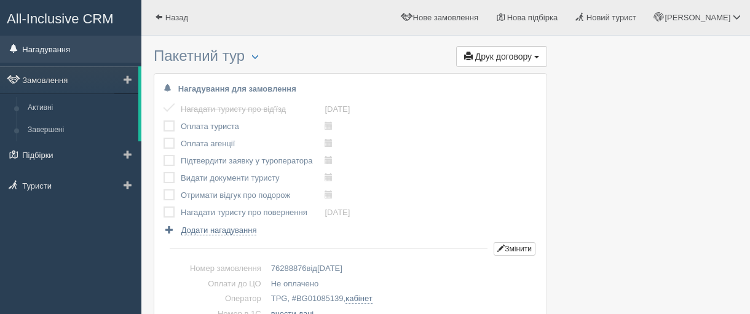
click at [34, 47] on link "Нагадування" at bounding box center [70, 49] width 141 height 27
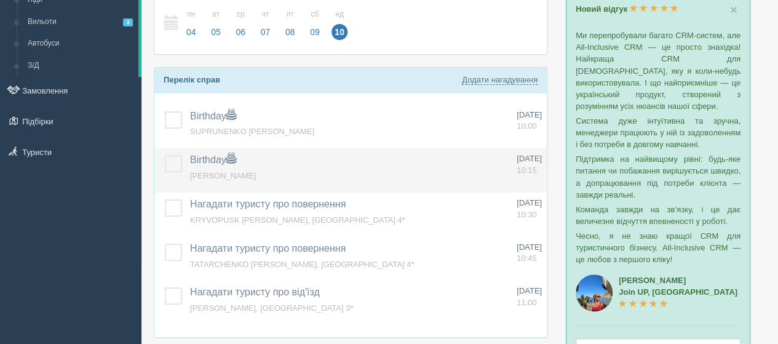
scroll to position [61, 0]
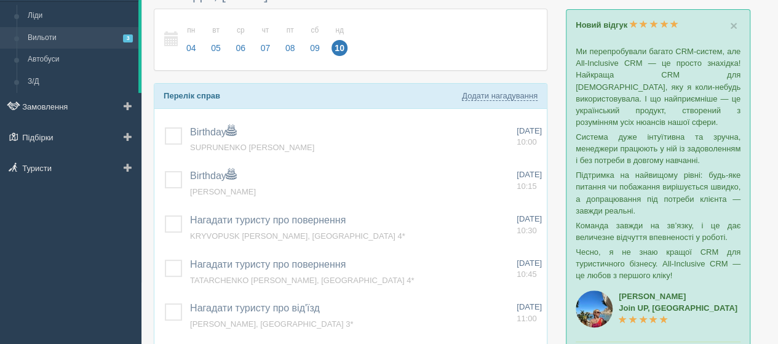
click at [47, 38] on link "Вильоти 3" at bounding box center [80, 38] width 116 height 22
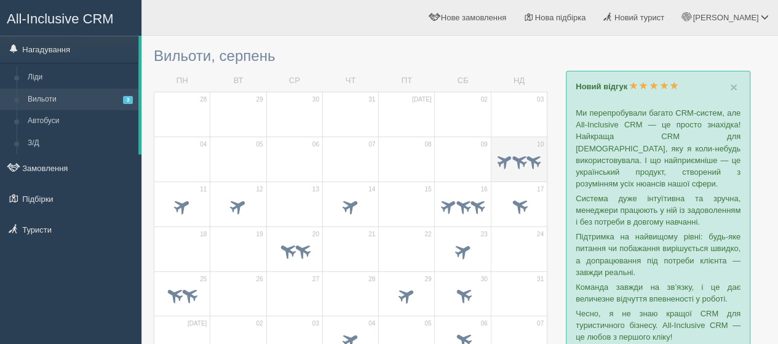
click at [496, 136] on td "10" at bounding box center [519, 158] width 56 height 45
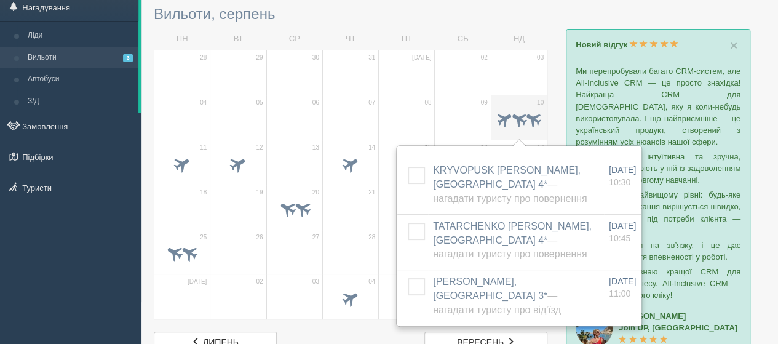
scroll to position [61, 0]
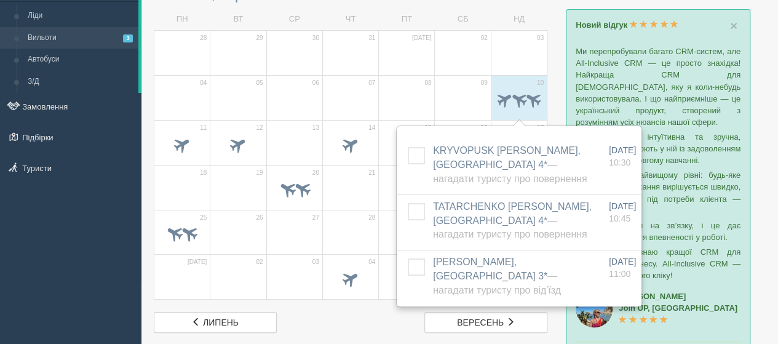
click at [94, 228] on div "All-Inclusive CRM Нагадування Ліди Вильоти 3 Автобуси З/Д" at bounding box center [70, 111] width 141 height 344
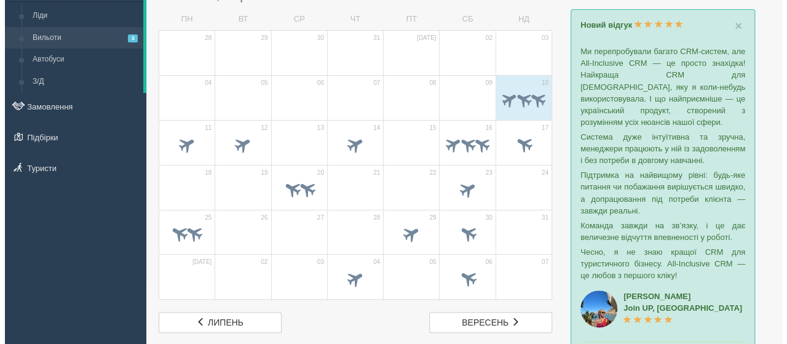
scroll to position [0, 0]
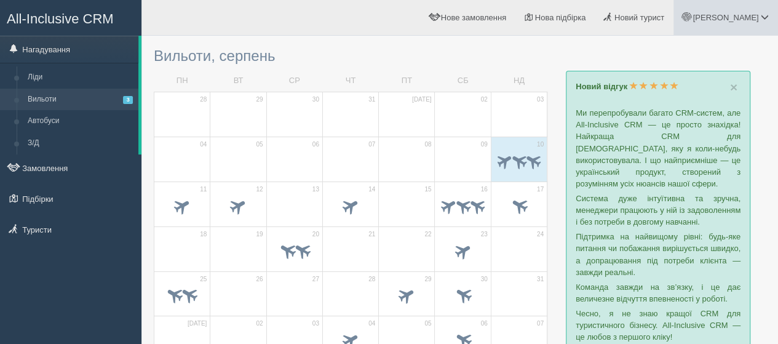
click at [750, 19] on span "[PERSON_NAME]" at bounding box center [725, 17] width 66 height 9
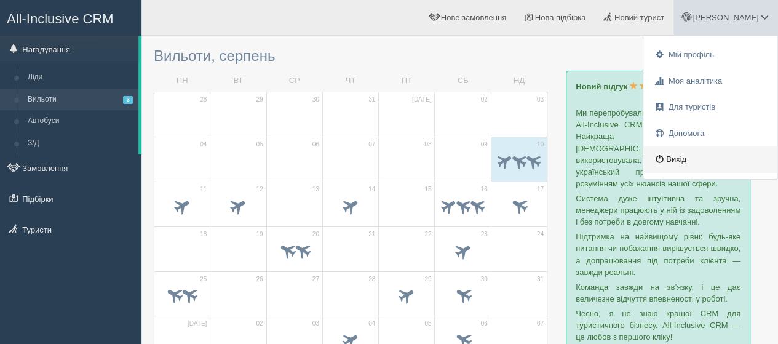
click at [685, 160] on link "Вихід" at bounding box center [710, 159] width 134 height 26
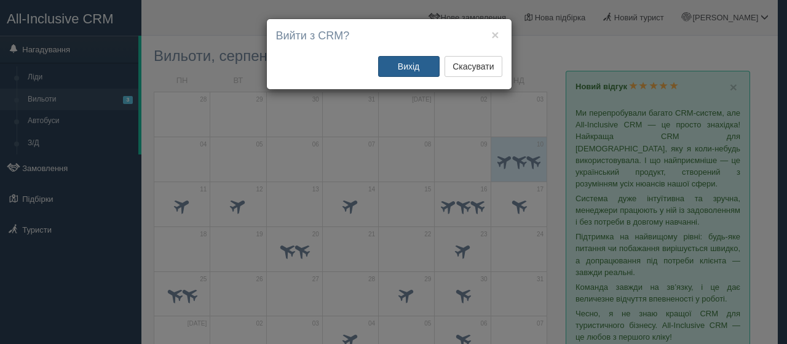
click at [413, 66] on button "Вихід" at bounding box center [408, 66] width 61 height 21
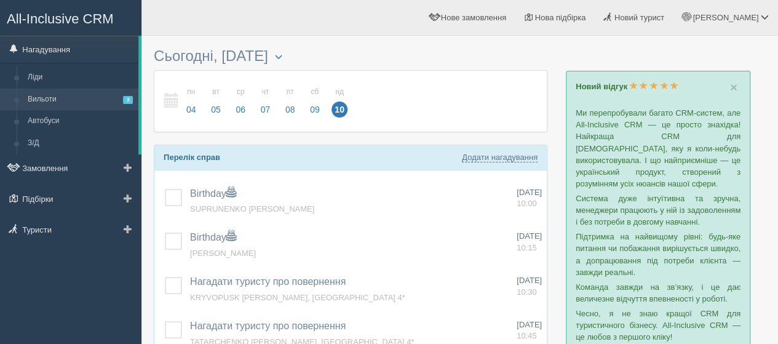
click at [37, 100] on link "Вильоти 3" at bounding box center [80, 100] width 116 height 22
